Goal: Information Seeking & Learning: Learn about a topic

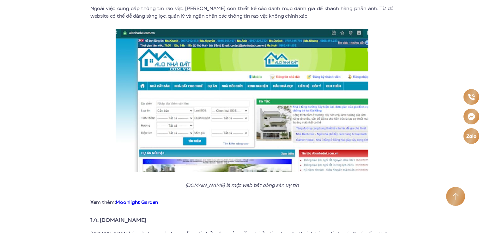
scroll to position [790, 0]
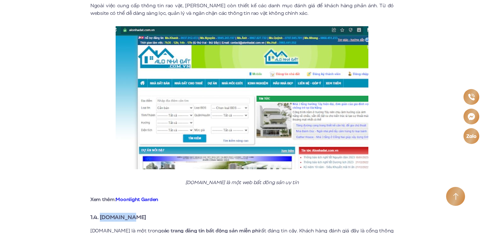
drag, startPoint x: 138, startPoint y: 211, endPoint x: 101, endPoint y: 210, distance: 37.0
click at [101, 213] on h3 "1.4. [DOMAIN_NAME]" at bounding box center [241, 217] width 303 height 9
copy strong "[DOMAIN_NAME]"
click at [122, 213] on strong "1.4. [DOMAIN_NAME]" at bounding box center [118, 217] width 56 height 8
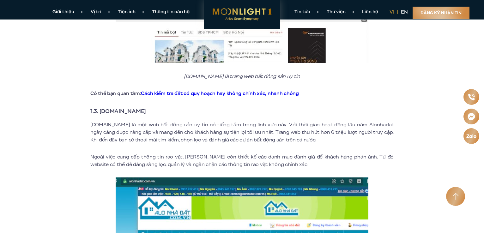
scroll to position [569, 0]
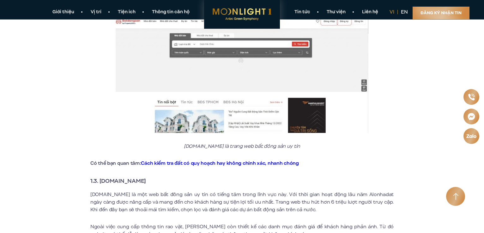
drag, startPoint x: 150, startPoint y: 173, endPoint x: 101, endPoint y: 175, distance: 49.6
click at [101, 177] on h3 "1.3. [DOMAIN_NAME]" at bounding box center [241, 181] width 303 height 9
copy strong "[DOMAIN_NAME]"
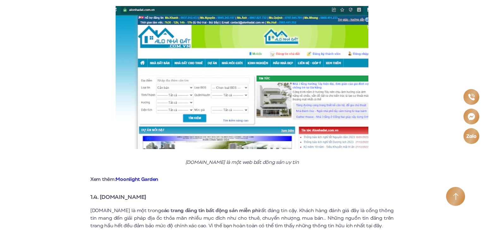
scroll to position [821, 0]
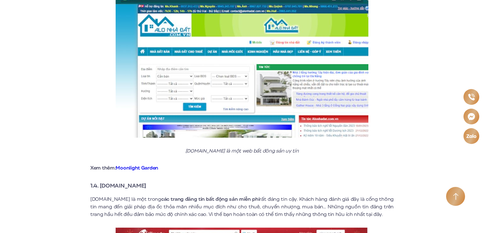
click at [183, 196] on strong "các trang đăng tin bất động sản miễn phí" at bounding box center [210, 199] width 99 height 7
drag, startPoint x: 183, startPoint y: 189, endPoint x: 209, endPoint y: 192, distance: 26.4
click at [209, 196] on strong "các trang đăng tin bất động sản miễn phí" at bounding box center [210, 199] width 99 height 7
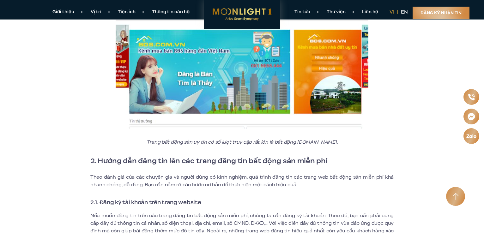
scroll to position [2133, 0]
